Goal: Task Accomplishment & Management: Manage account settings

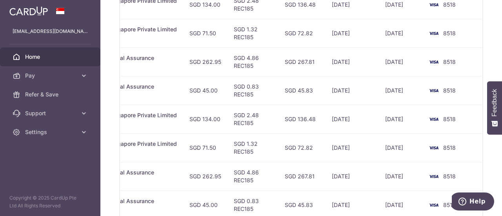
scroll to position [155, 0]
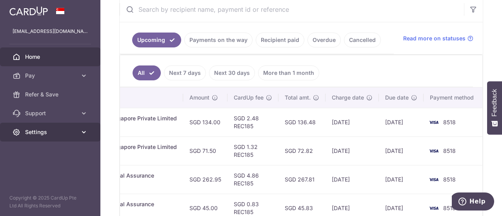
click at [86, 134] on icon at bounding box center [84, 132] width 8 height 8
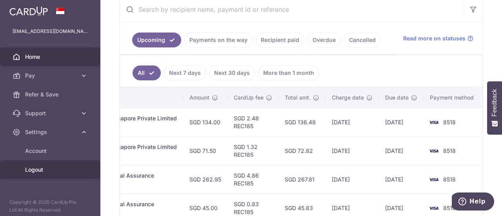
click at [45, 168] on span "Logout" at bounding box center [51, 170] width 52 height 8
